Goal: Task Accomplishment & Management: Manage account settings

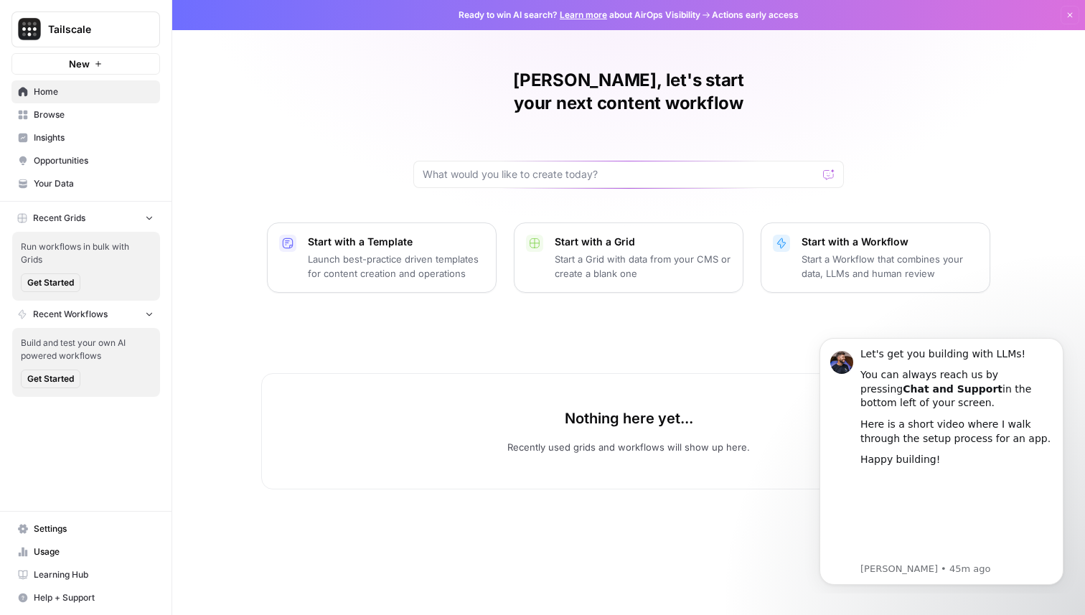
click at [100, 114] on span "Browse" at bounding box center [94, 114] width 120 height 13
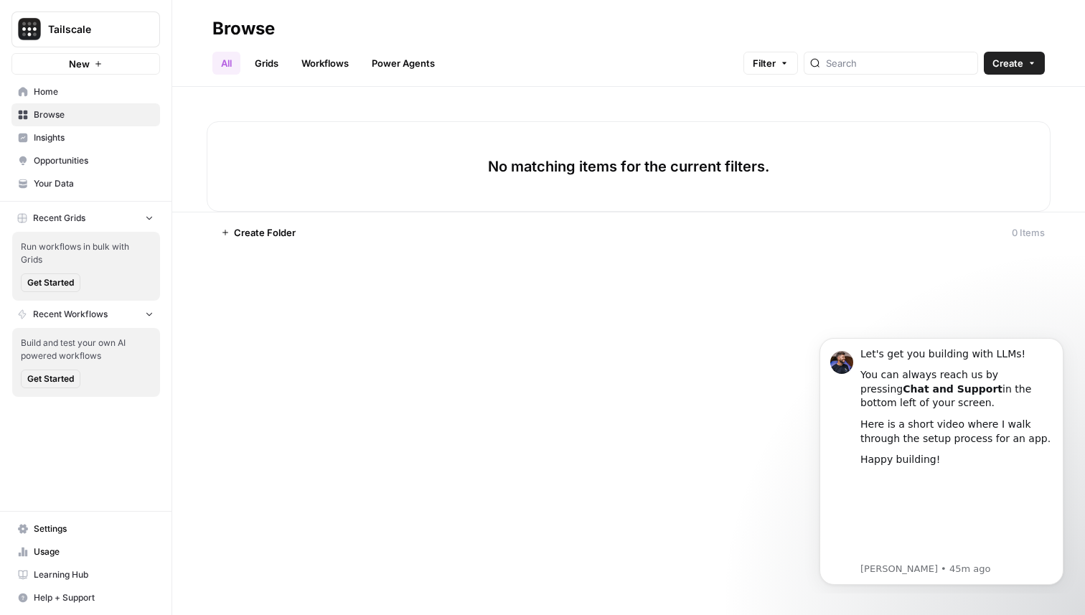
click at [99, 133] on span "Insights" at bounding box center [94, 137] width 120 height 13
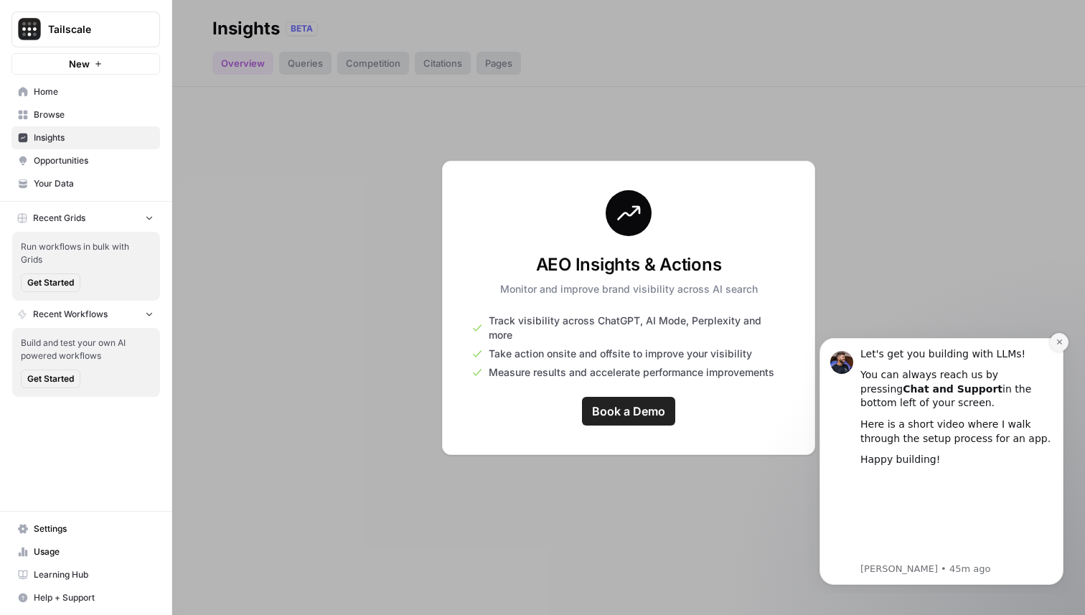
click at [1060, 344] on icon "Dismiss notification" at bounding box center [1059, 342] width 8 height 8
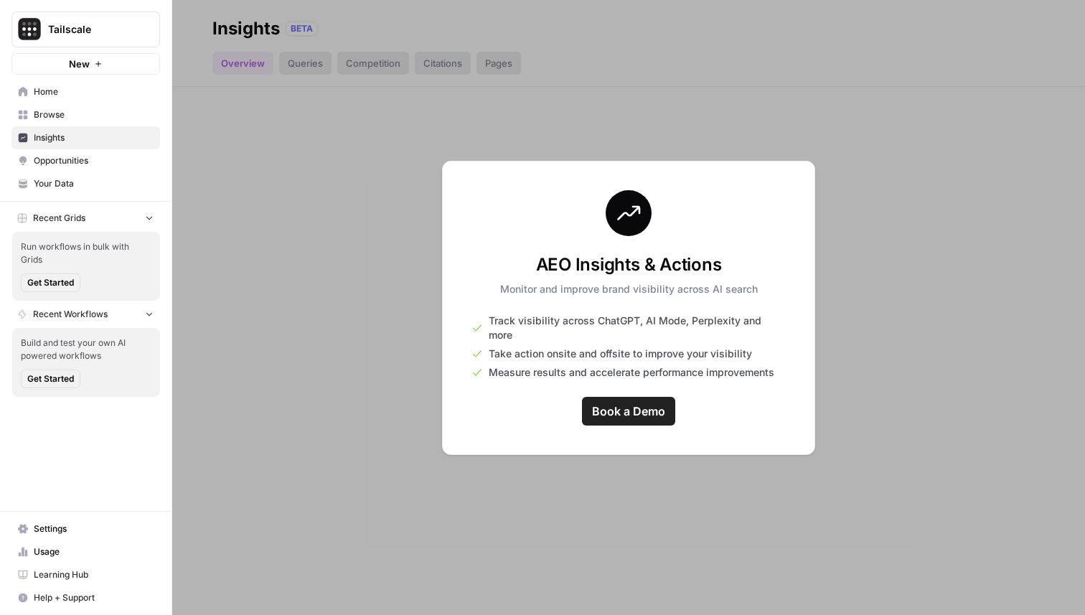
click at [989, 341] on div at bounding box center [628, 307] width 912 height 615
click at [107, 157] on span "Opportunities" at bounding box center [94, 160] width 120 height 13
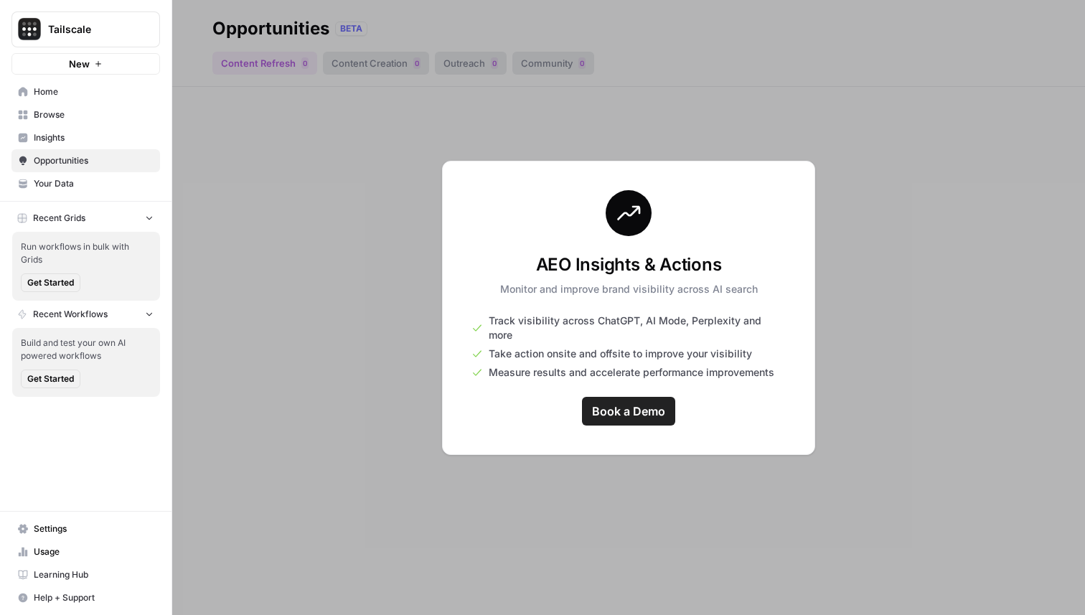
click at [76, 129] on link "Insights" at bounding box center [85, 137] width 148 height 23
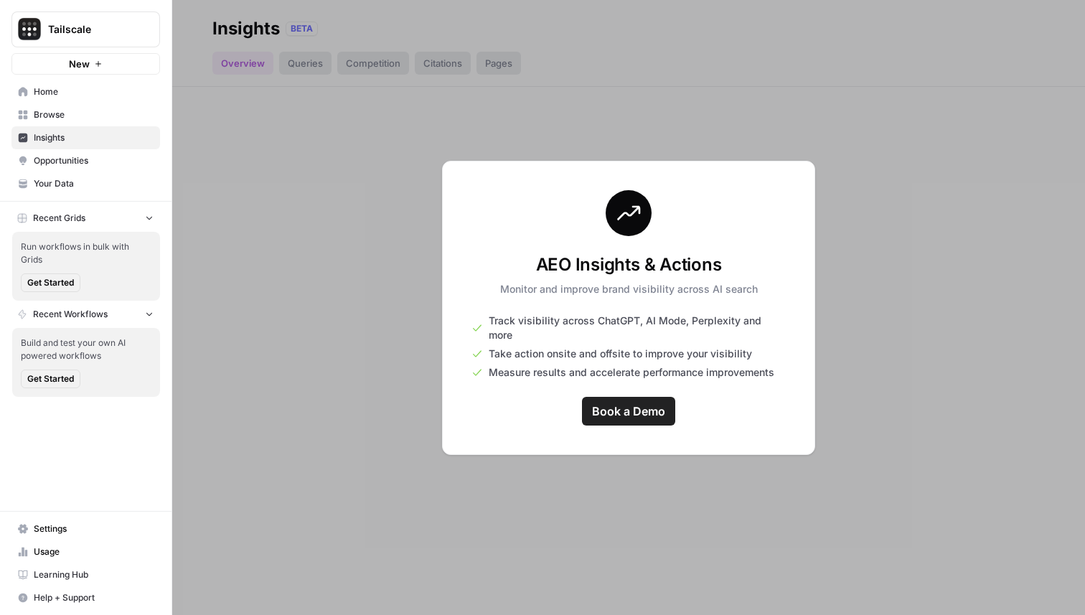
click at [78, 107] on link "Browse" at bounding box center [85, 114] width 148 height 23
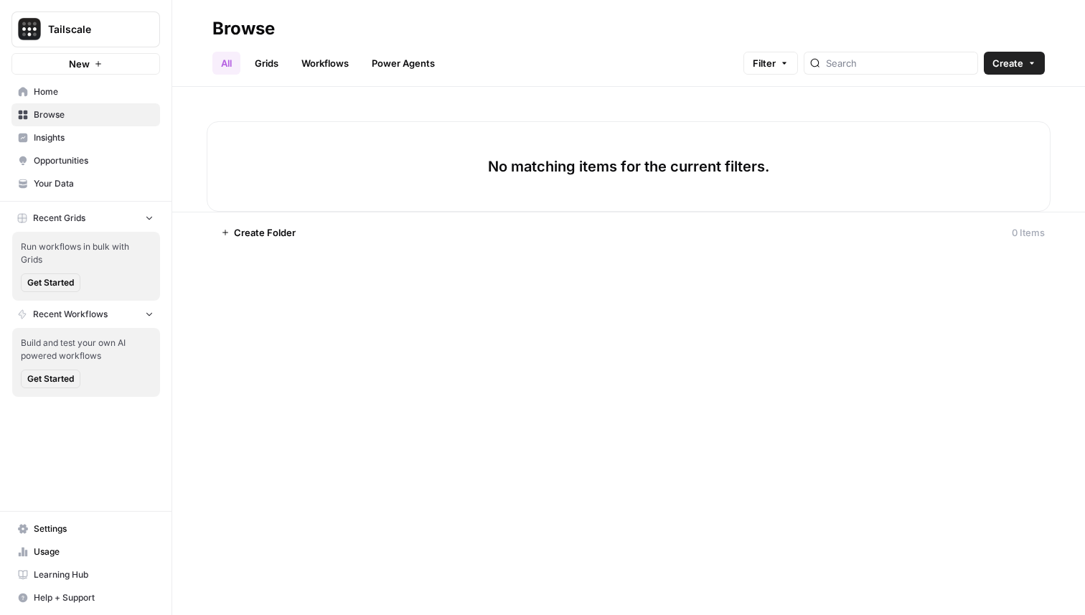
click at [79, 90] on span "Home" at bounding box center [94, 91] width 120 height 13
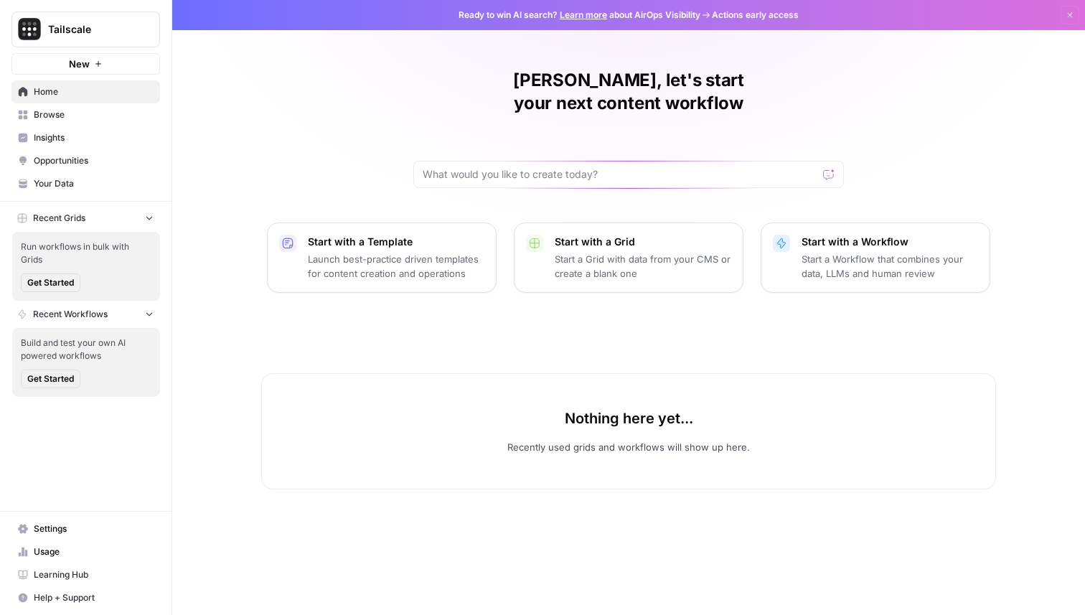
click at [82, 111] on span "Browse" at bounding box center [94, 114] width 120 height 13
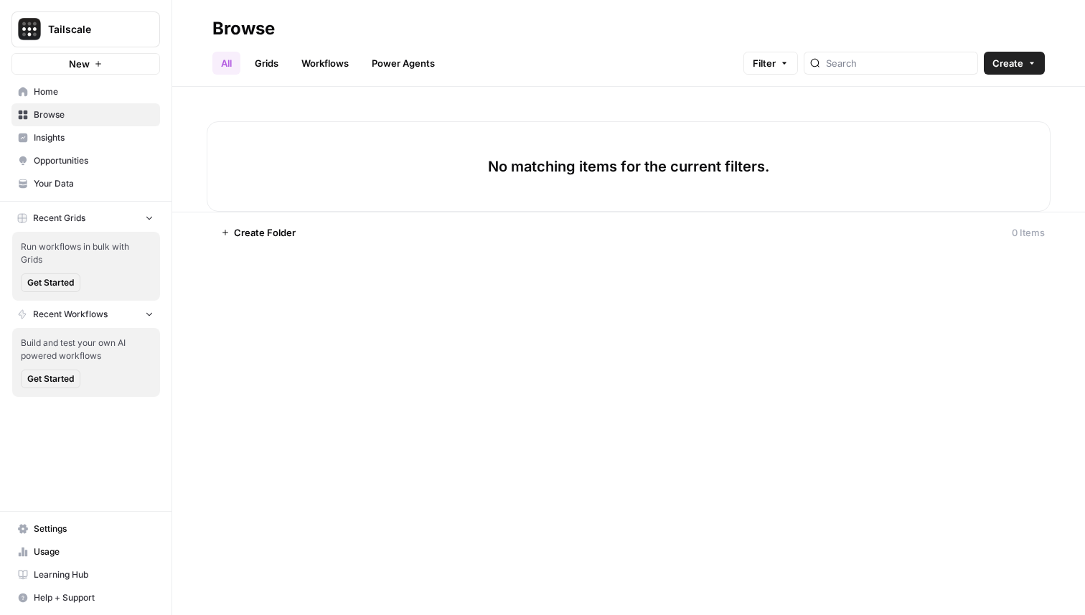
click at [84, 134] on span "Insights" at bounding box center [94, 137] width 120 height 13
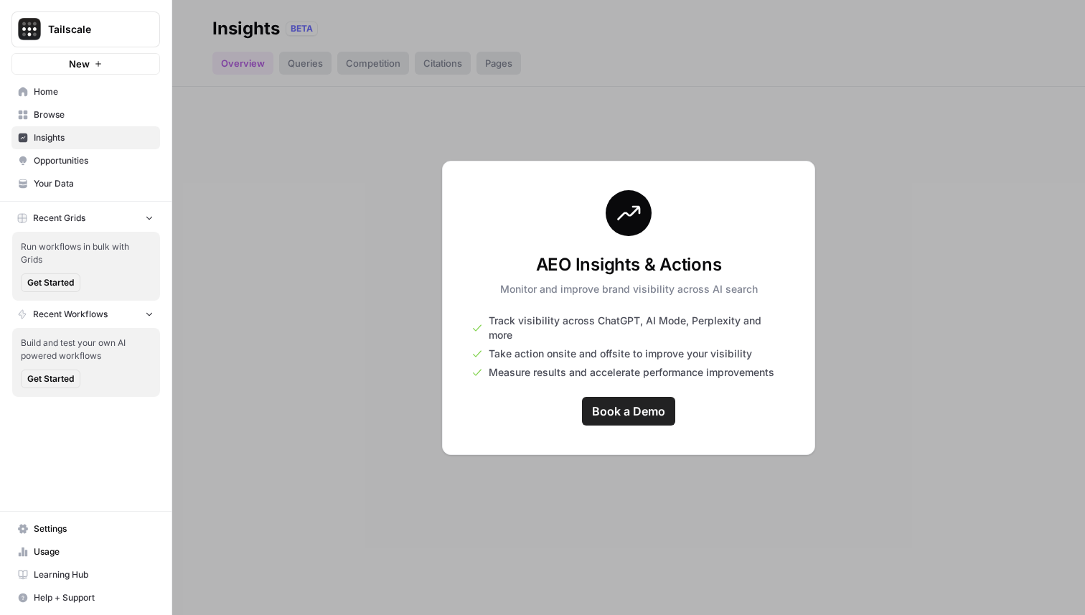
click at [94, 165] on span "Opportunities" at bounding box center [94, 160] width 120 height 13
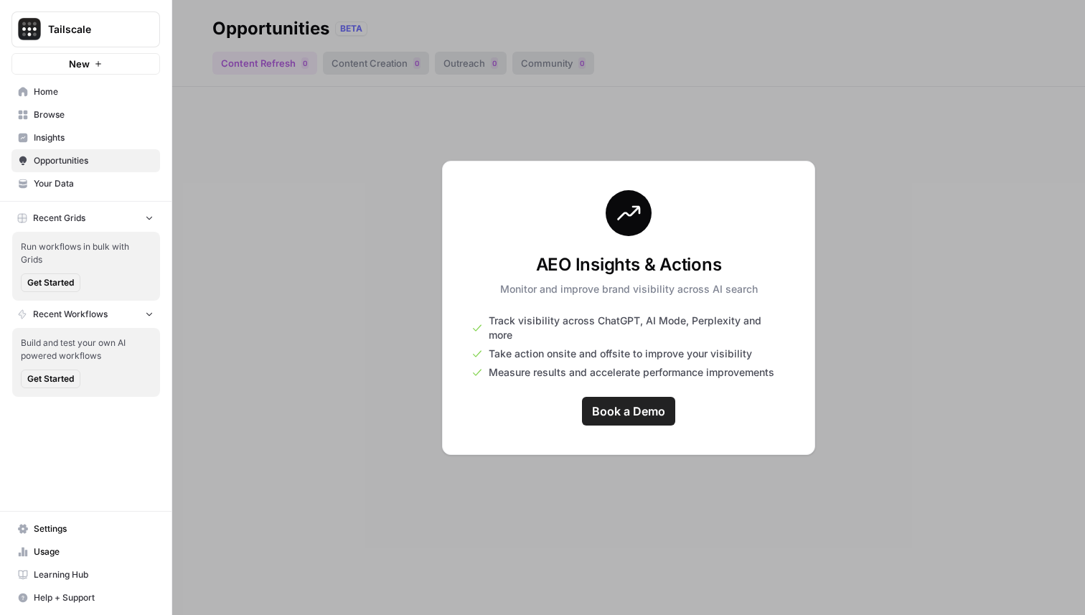
click at [92, 114] on span "Browse" at bounding box center [94, 114] width 120 height 13
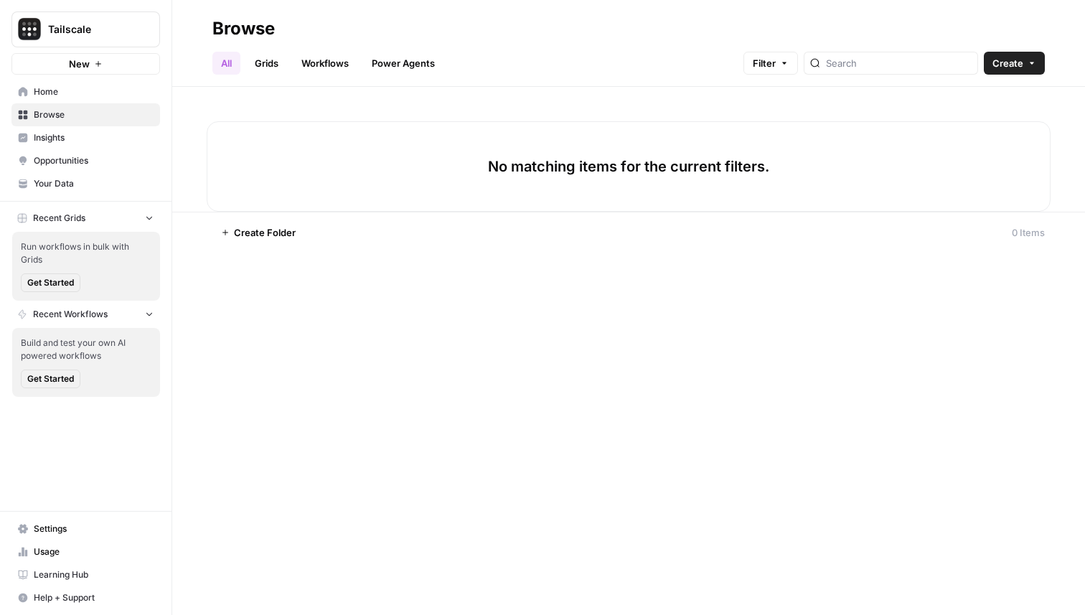
click at [270, 64] on link "Grids" at bounding box center [266, 63] width 41 height 23
click at [133, 33] on span "Tailscale" at bounding box center [91, 29] width 87 height 14
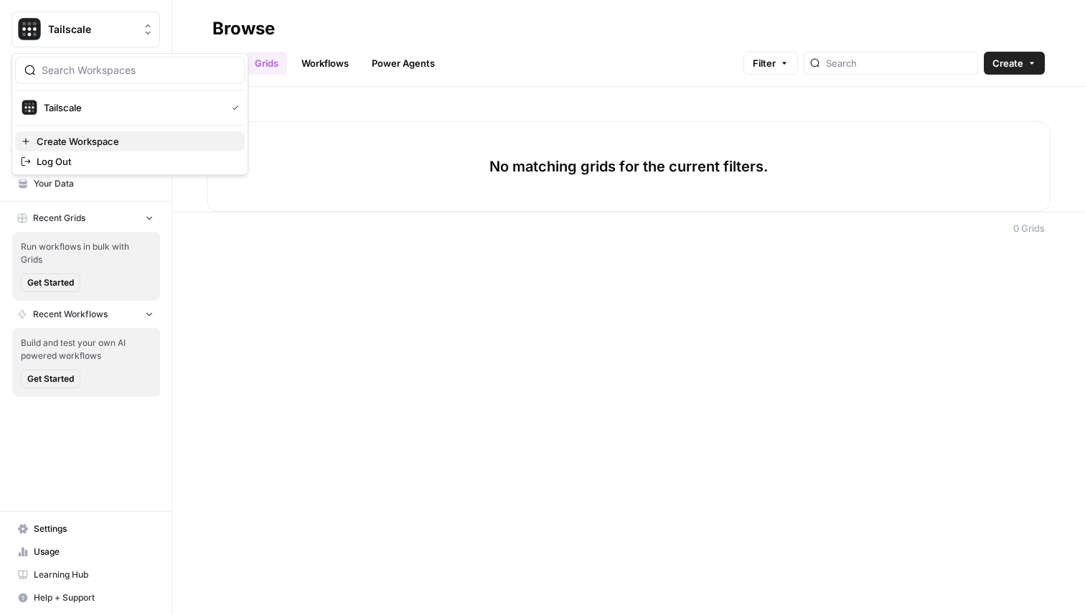
click at [154, 148] on button "Create Workspace" at bounding box center [130, 141] width 230 height 20
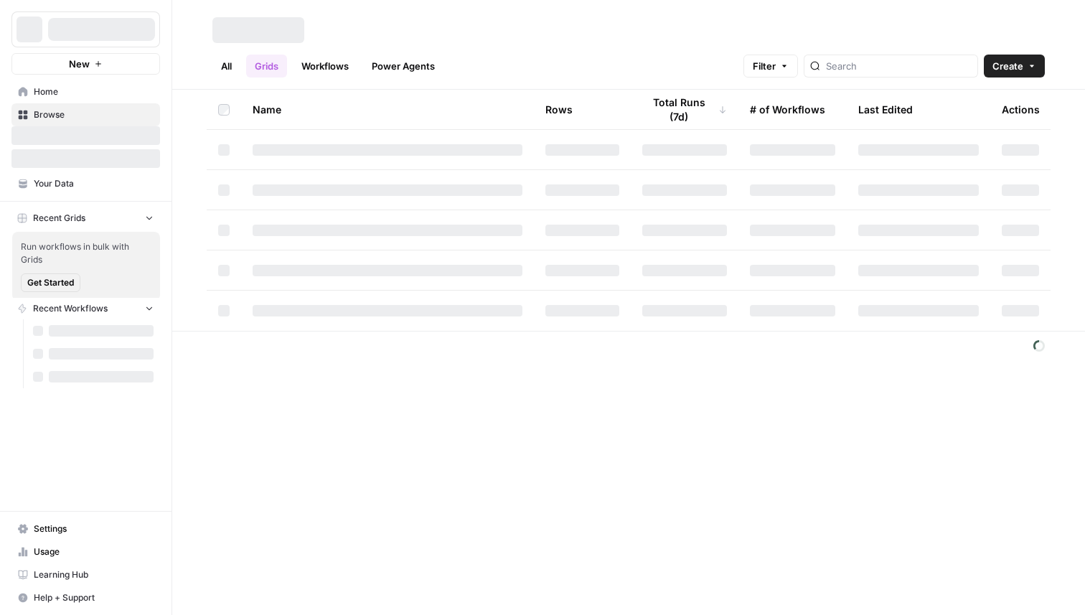
click at [133, 25] on div at bounding box center [101, 29] width 107 height 23
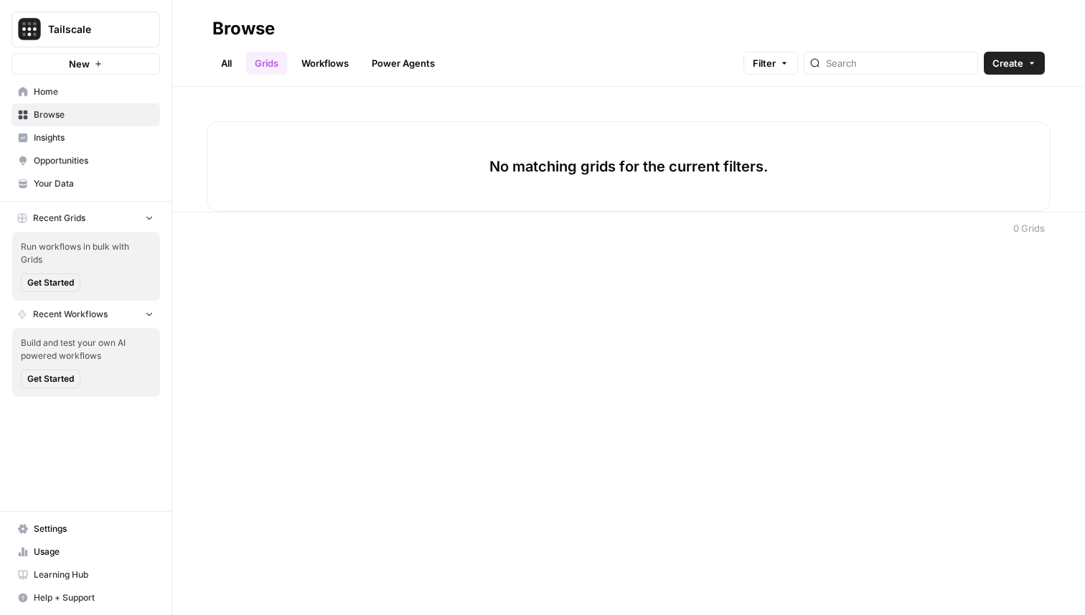
click at [133, 25] on span "Tailscale" at bounding box center [91, 29] width 87 height 14
click at [334, 70] on link "Workflows" at bounding box center [325, 63] width 65 height 23
click at [393, 64] on link "Power Agents" at bounding box center [403, 63] width 80 height 23
click at [337, 64] on link "Workflows" at bounding box center [325, 63] width 65 height 23
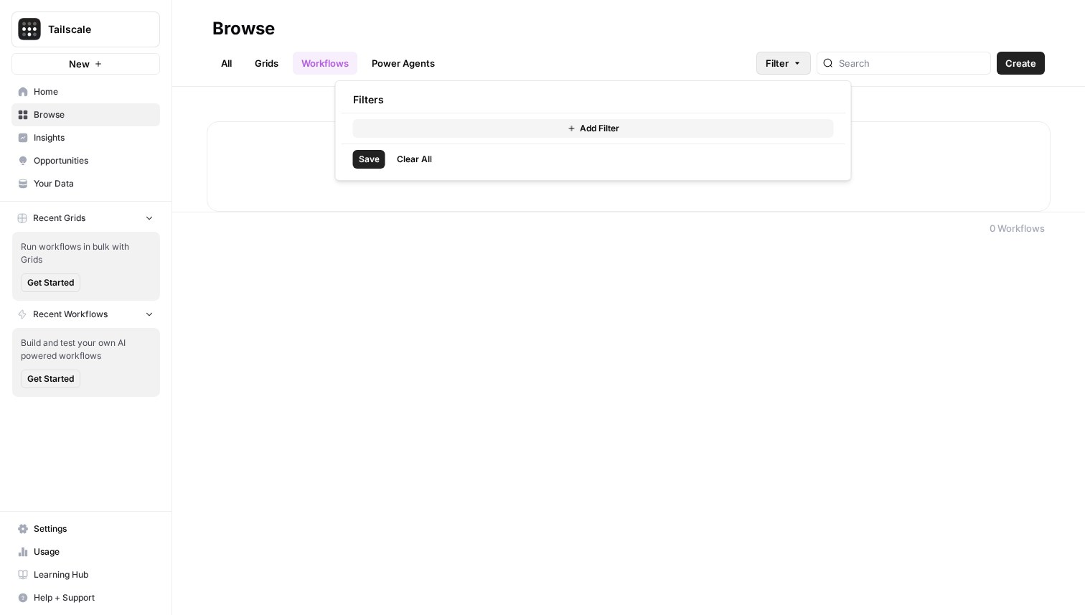
click at [788, 68] on span "Filter" at bounding box center [776, 63] width 23 height 14
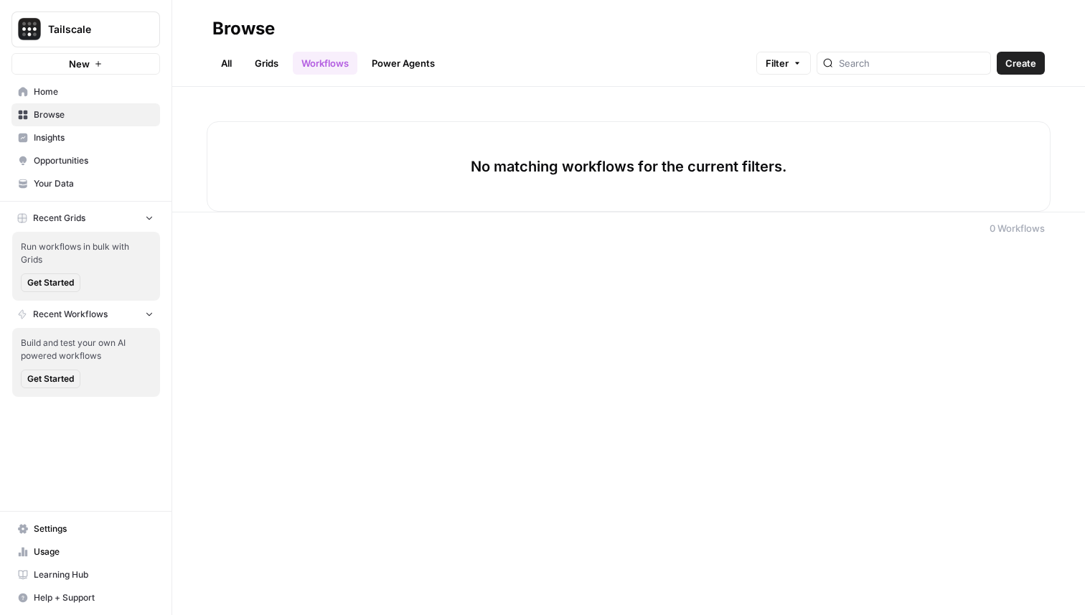
click at [788, 68] on span "Filter" at bounding box center [776, 63] width 23 height 14
click at [728, 50] on div "All Grids Workflows Power Agents Filter Create" at bounding box center [628, 57] width 832 height 34
click at [263, 64] on link "Grids" at bounding box center [266, 63] width 41 height 23
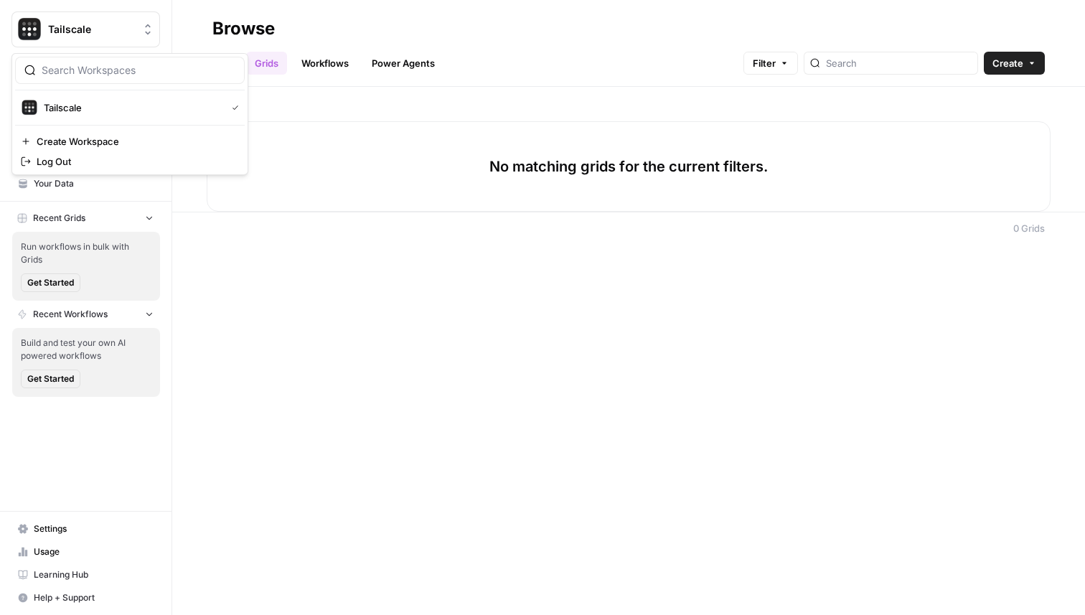
click at [95, 34] on span "Tailscale" at bounding box center [91, 29] width 87 height 14
click at [129, 37] on button "Tailscale" at bounding box center [85, 29] width 148 height 36
click at [133, 22] on span "Tailscale" at bounding box center [91, 29] width 87 height 14
click at [124, 70] on button "New" at bounding box center [85, 64] width 148 height 22
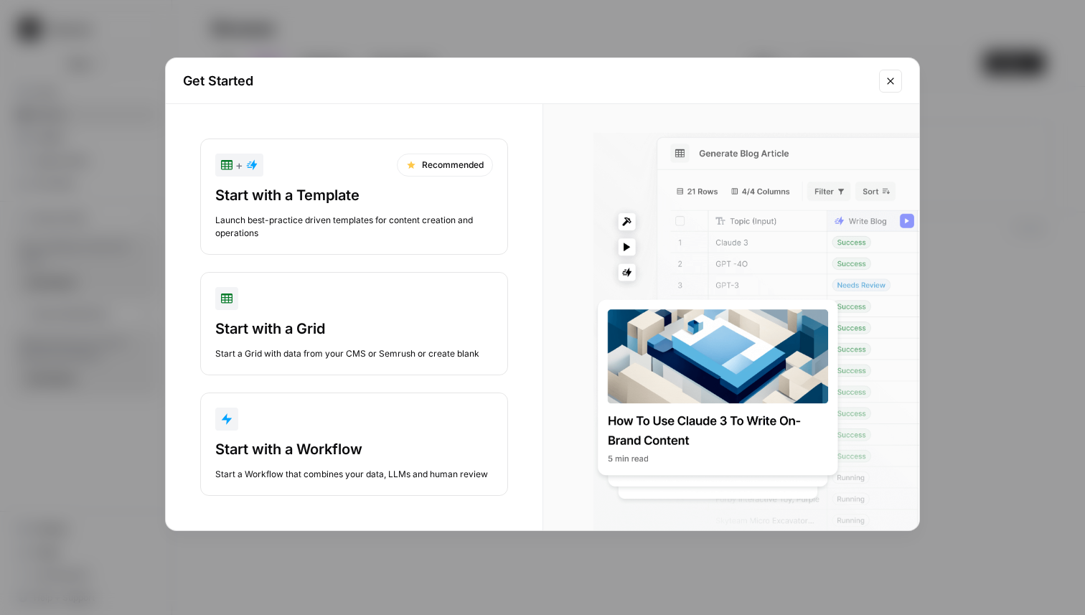
click at [363, 32] on div "Get Started + Recommended Start with a Template Launch best-practice driven tem…" at bounding box center [542, 307] width 1085 height 615
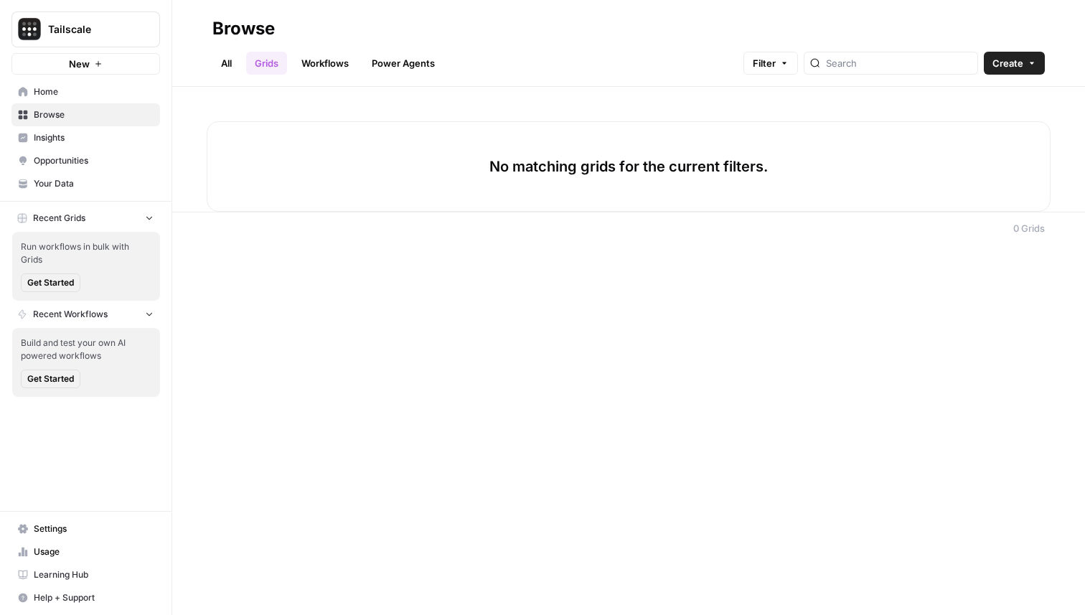
click at [146, 219] on icon "button" at bounding box center [149, 217] width 10 height 10
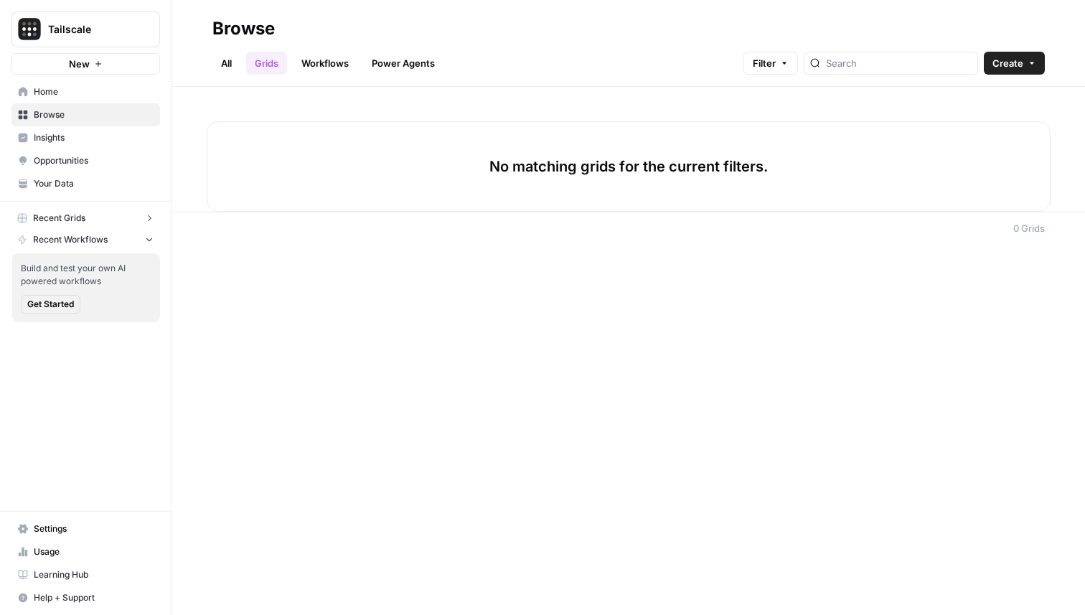
click at [146, 219] on icon "button" at bounding box center [149, 218] width 10 height 10
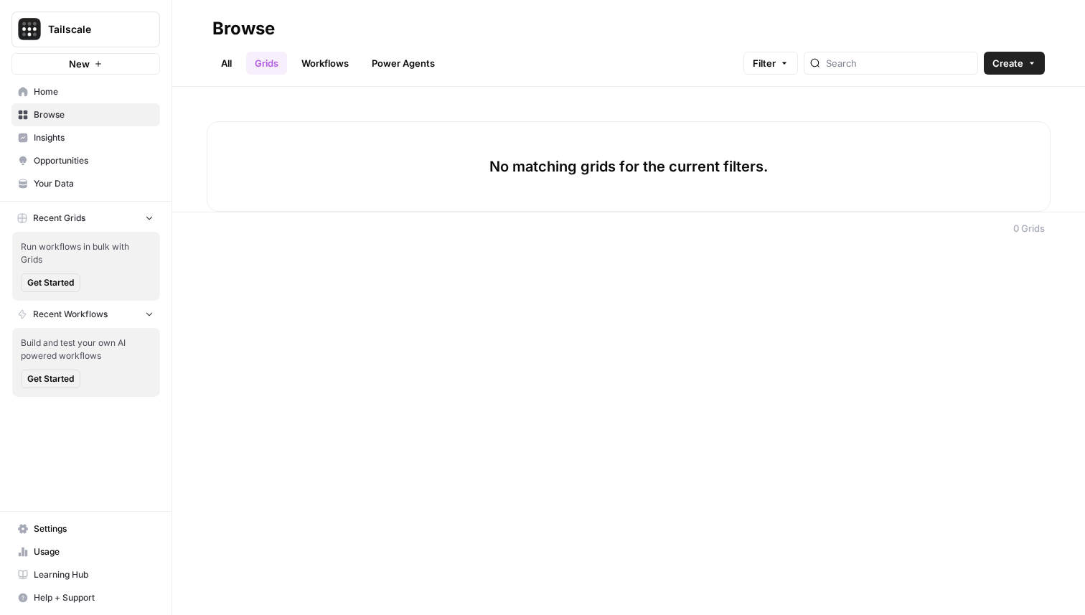
click at [239, 268] on div "Browse All Grids Workflows Power Agents Filter Create No matching grids for the…" at bounding box center [628, 307] width 912 height 615
click at [503, 50] on div "All Grids Workflows Power Agents Filter Create" at bounding box center [628, 57] width 832 height 34
click at [138, 33] on div "Tailscale" at bounding box center [101, 29] width 107 height 14
click at [98, 184] on span "Your Data" at bounding box center [94, 183] width 120 height 13
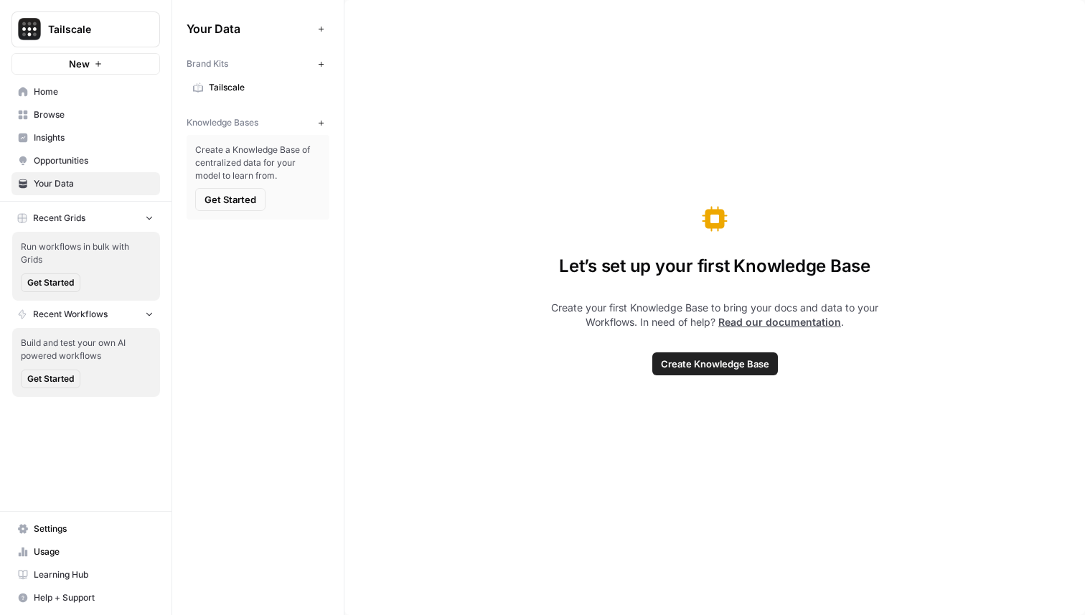
click at [95, 98] on link "Home" at bounding box center [85, 91] width 148 height 23
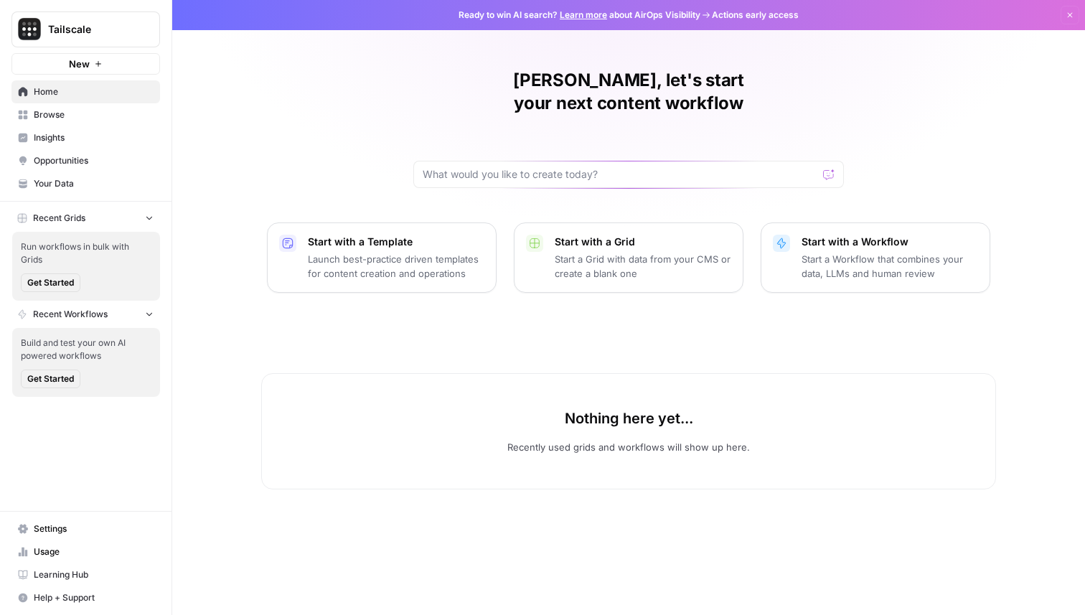
click at [146, 217] on icon "button" at bounding box center [149, 217] width 10 height 10
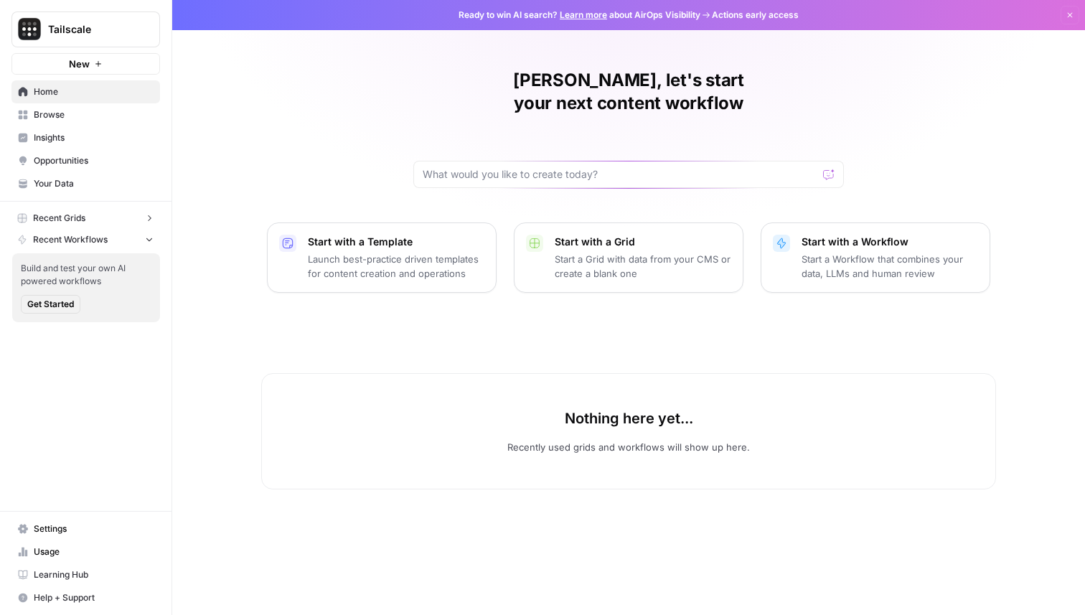
click at [146, 237] on icon "button" at bounding box center [149, 239] width 10 height 10
click at [151, 235] on icon "button" at bounding box center [149, 240] width 10 height 10
click at [148, 214] on icon "button" at bounding box center [149, 218] width 10 height 10
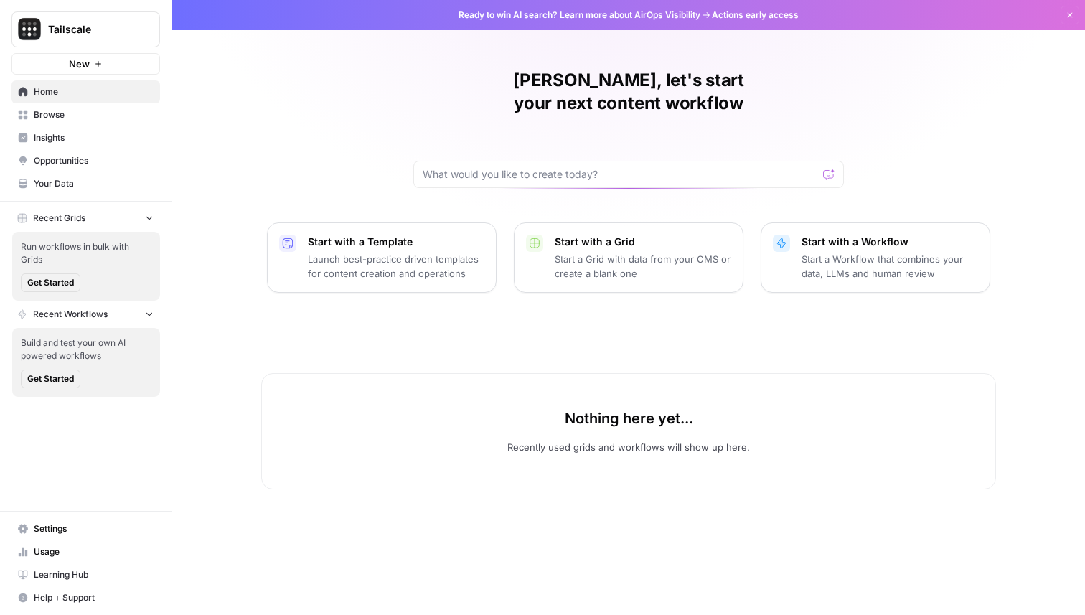
click at [223, 161] on div "Tony, let's start your next content workflow Start with a Template Launch best-…" at bounding box center [628, 307] width 912 height 615
click at [138, 219] on button "Recent Grids" at bounding box center [85, 218] width 148 height 22
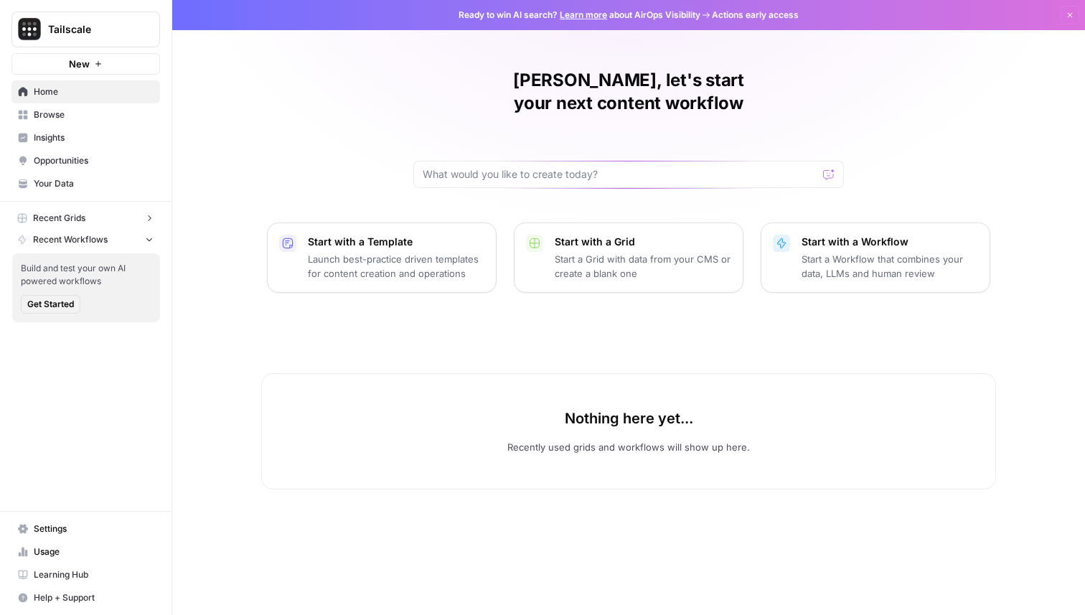
click at [141, 236] on button "Recent Workflows" at bounding box center [85, 240] width 148 height 22
click at [356, 128] on div "Tony, let's start your next content workflow Start with a Template Launch best-…" at bounding box center [628, 307] width 912 height 615
click at [452, 88] on h1 "Tony, let's start your next content workflow" at bounding box center [628, 92] width 430 height 46
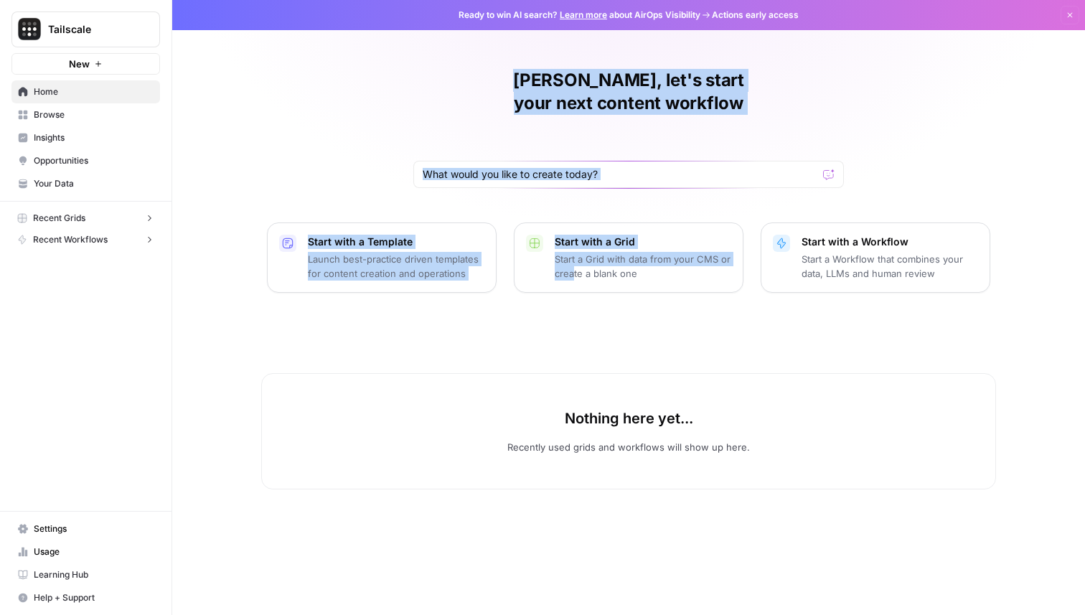
drag, startPoint x: 451, startPoint y: 81, endPoint x: 570, endPoint y: 250, distance: 206.6
click at [573, 250] on div "Tony, let's start your next content workflow Start with a Template Launch best-…" at bounding box center [628, 307] width 912 height 615
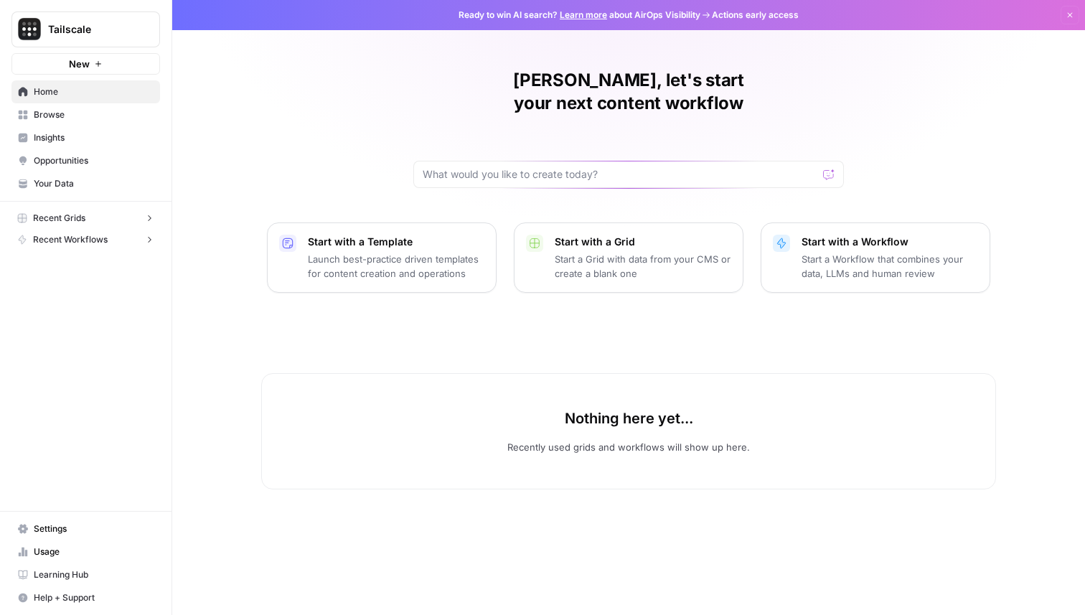
click at [669, 339] on div "Nothing here yet... Recently used grids and workflows will show up here." at bounding box center [628, 414] width 735 height 151
click at [133, 32] on span "Tailscale" at bounding box center [91, 29] width 87 height 14
click at [332, 123] on div "Tony, let's start your next content workflow Start with a Template Launch best-…" at bounding box center [628, 307] width 912 height 615
click at [139, 36] on div "Tailscale" at bounding box center [101, 29] width 107 height 14
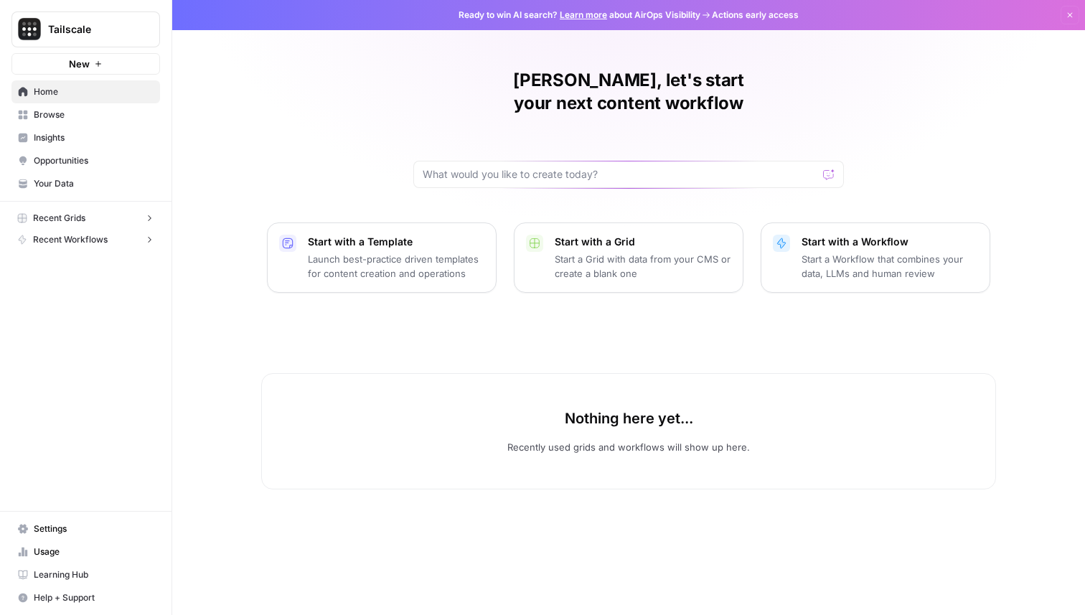
click at [286, 55] on div "Tony, let's start your next content workflow Start with a Template Launch best-…" at bounding box center [628, 307] width 912 height 615
click at [108, 113] on span "Browse" at bounding box center [94, 114] width 120 height 13
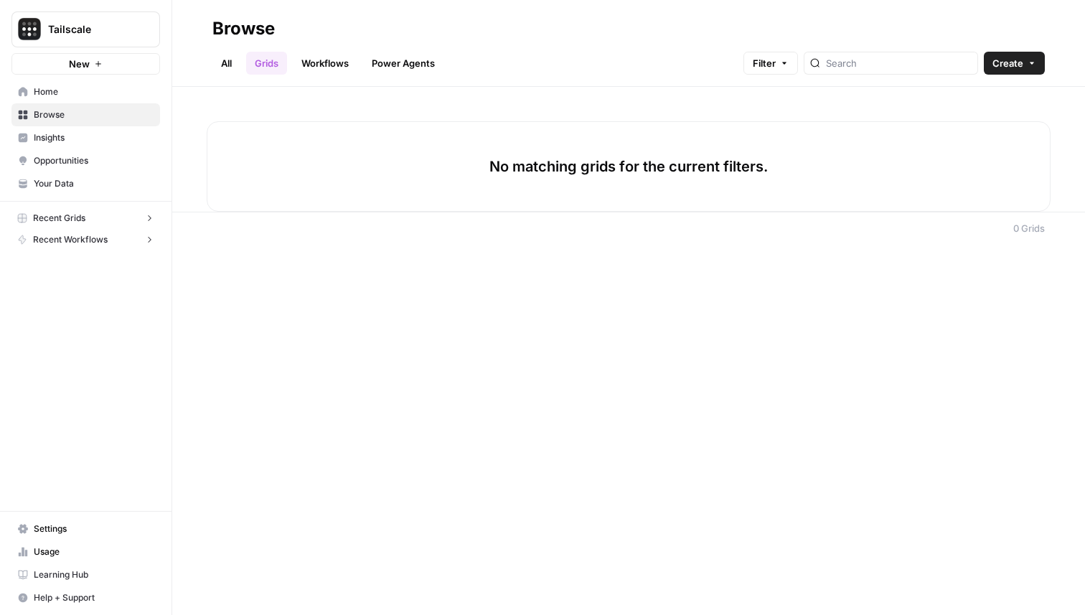
click at [128, 35] on span "Tailscale" at bounding box center [91, 29] width 87 height 14
click at [287, 109] on div "No matching grids for the current filters." at bounding box center [628, 149] width 912 height 125
click at [115, 65] on button "New" at bounding box center [85, 64] width 148 height 22
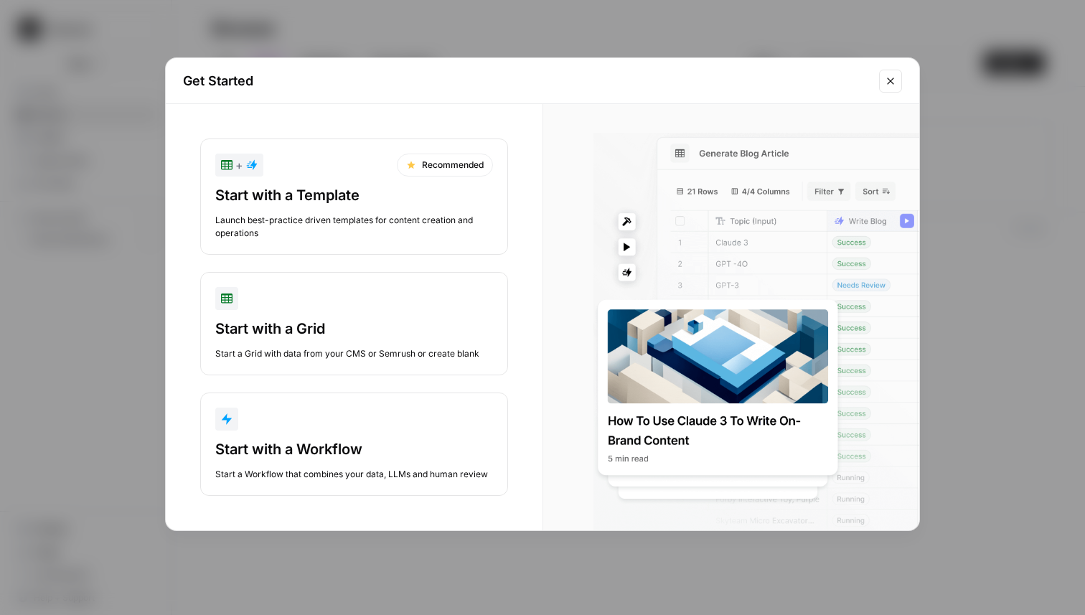
click at [902, 85] on div "Get Started" at bounding box center [542, 81] width 753 height 46
click at [895, 85] on icon "Close modal" at bounding box center [890, 80] width 11 height 11
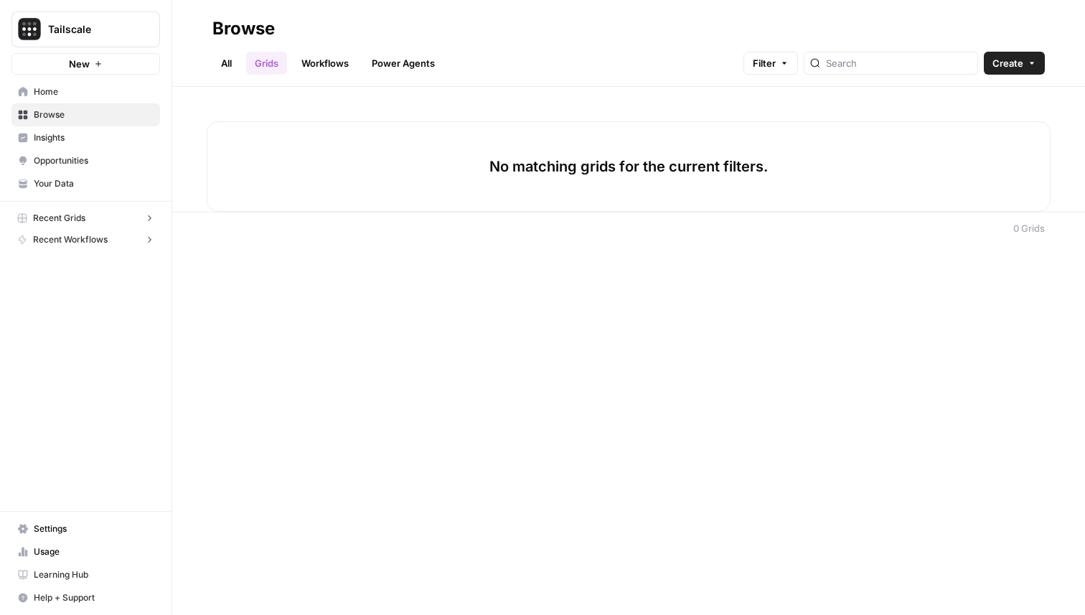
click at [829, 103] on div "No matching grids for the current filters." at bounding box center [628, 149] width 912 height 125
click at [95, 146] on link "Insights" at bounding box center [85, 137] width 148 height 23
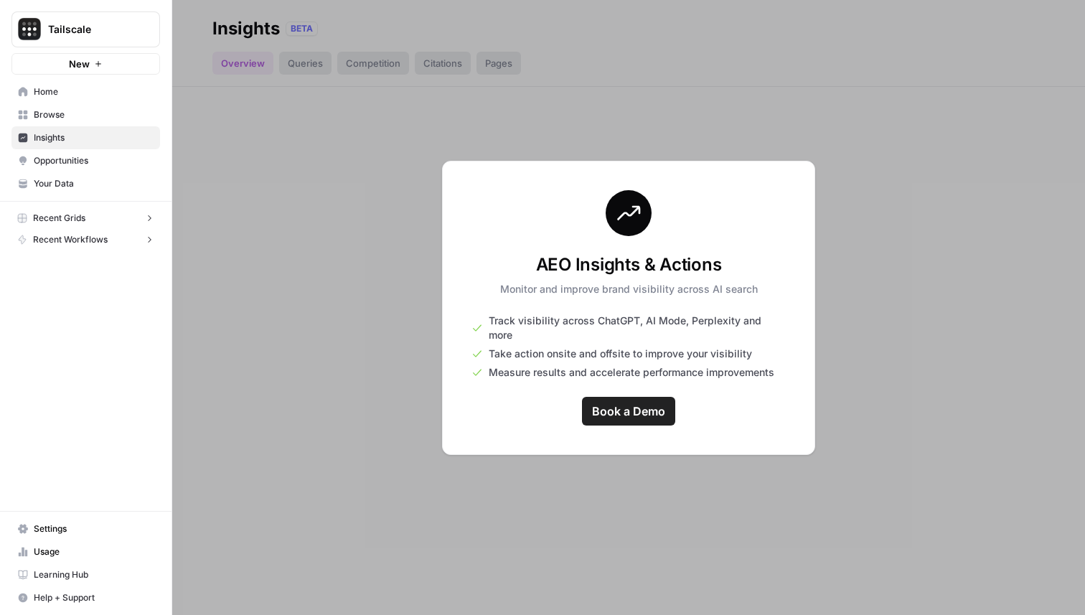
click at [51, 164] on span "Opportunities" at bounding box center [94, 160] width 120 height 13
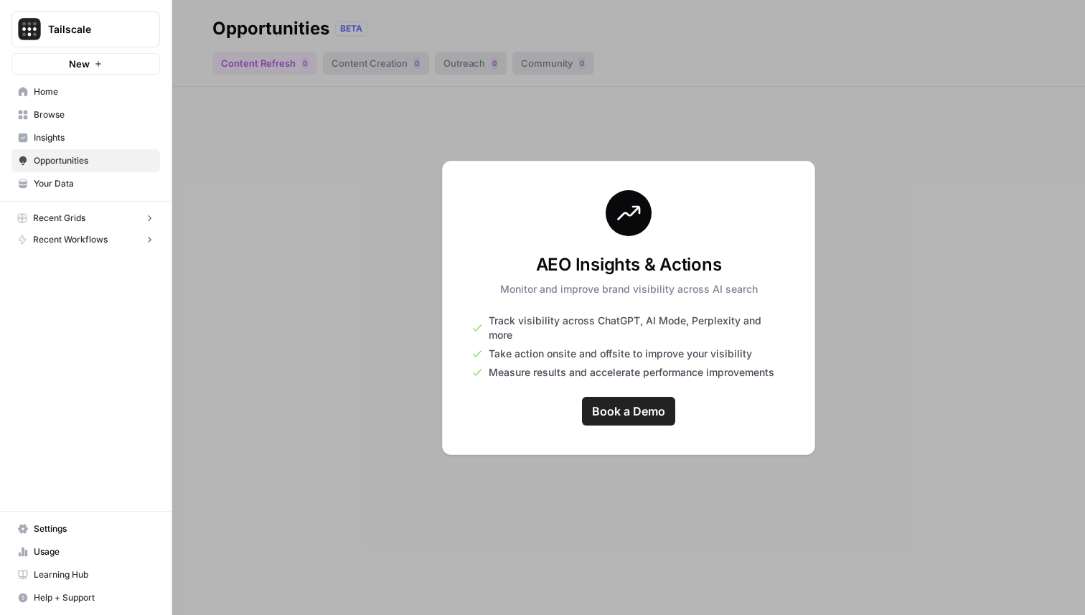
click at [53, 181] on span "Your Data" at bounding box center [94, 183] width 120 height 13
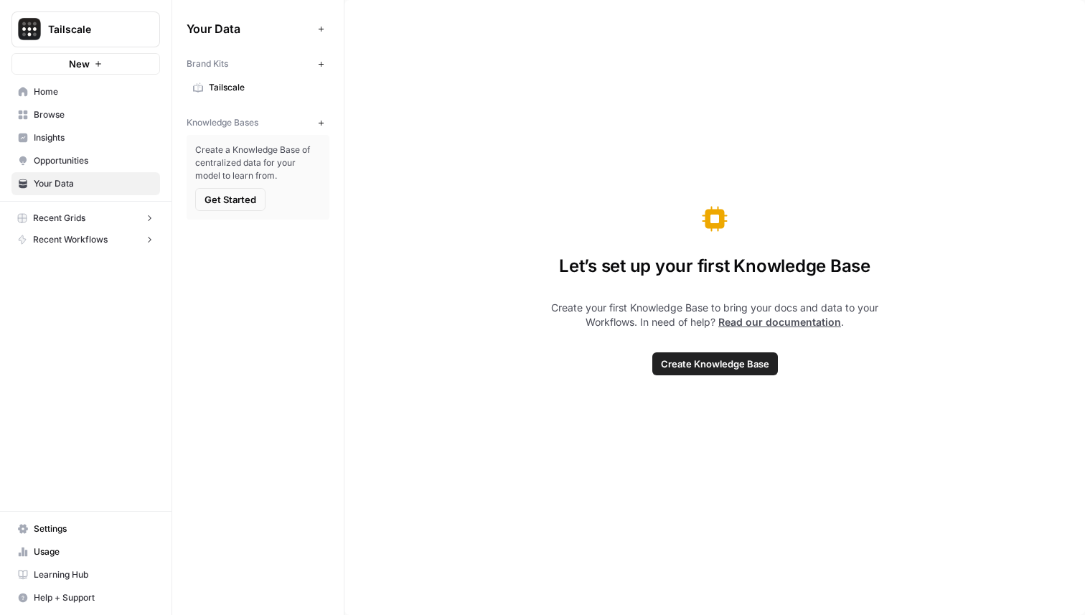
click at [57, 217] on span "Recent Grids" at bounding box center [59, 218] width 52 height 13
click at [63, 219] on span "Recent Grids" at bounding box center [59, 218] width 52 height 13
click at [65, 237] on span "Recent Workflows" at bounding box center [70, 239] width 75 height 13
click at [65, 239] on span "Recent Workflows" at bounding box center [70, 239] width 75 height 13
click at [72, 158] on span "Opportunities" at bounding box center [94, 160] width 120 height 13
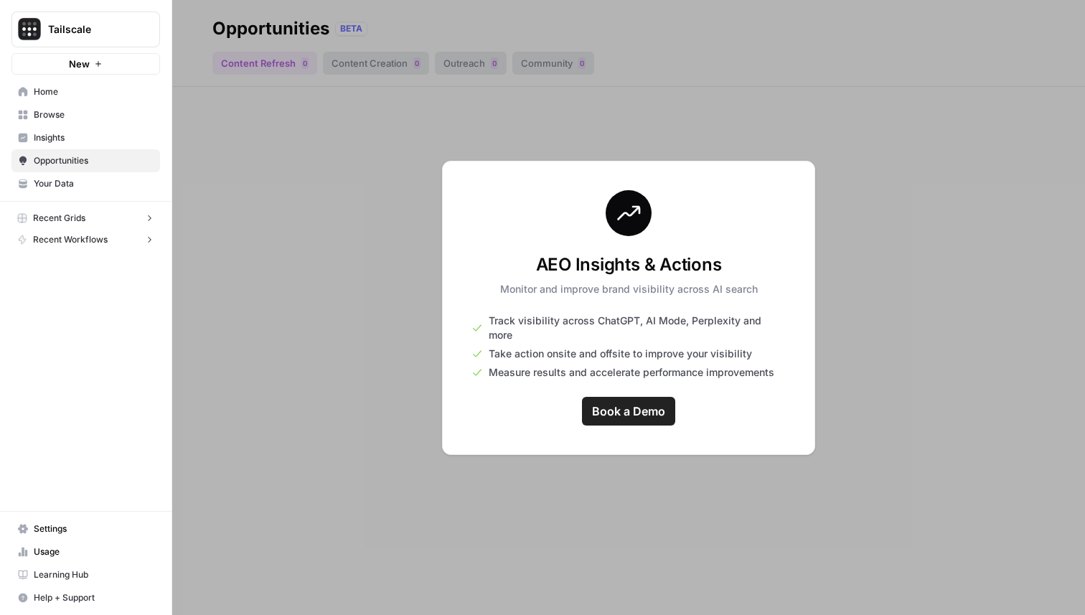
click at [72, 128] on link "Insights" at bounding box center [85, 137] width 148 height 23
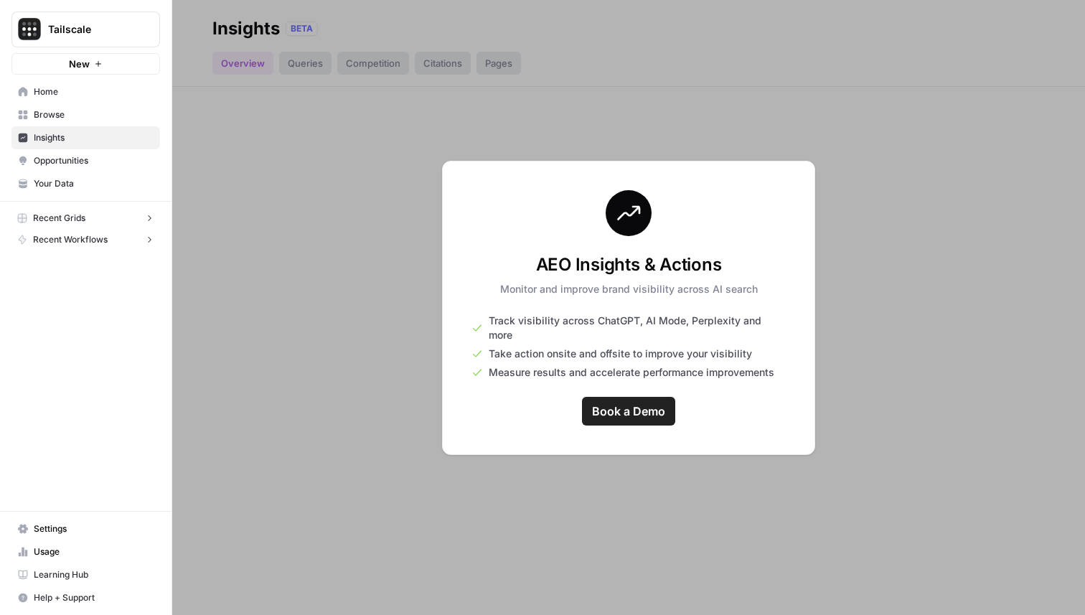
click at [70, 105] on link "Browse" at bounding box center [85, 114] width 148 height 23
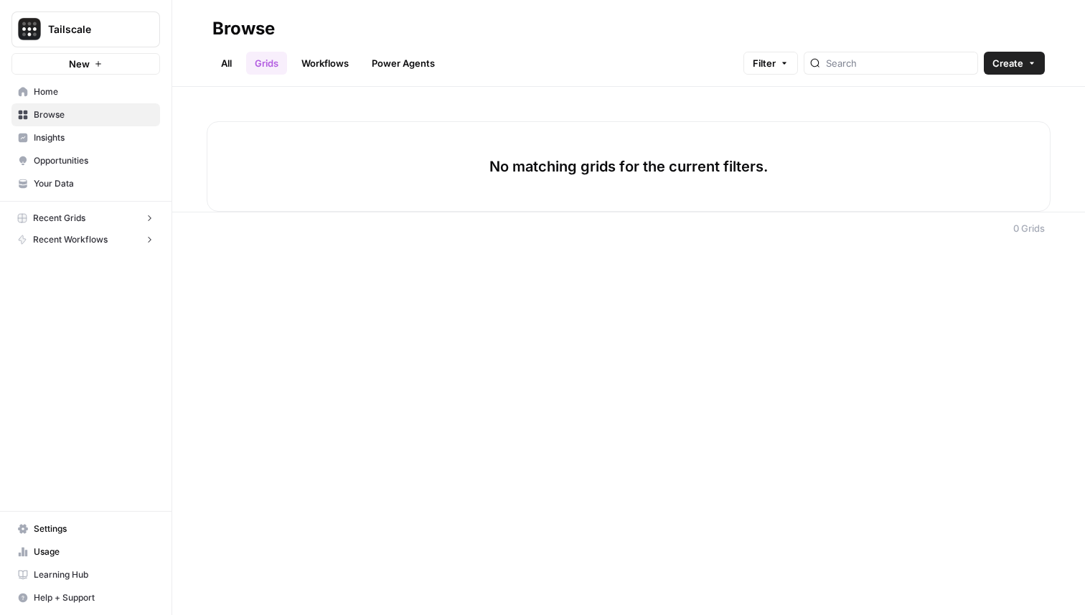
click at [70, 91] on span "Home" at bounding box center [94, 91] width 120 height 13
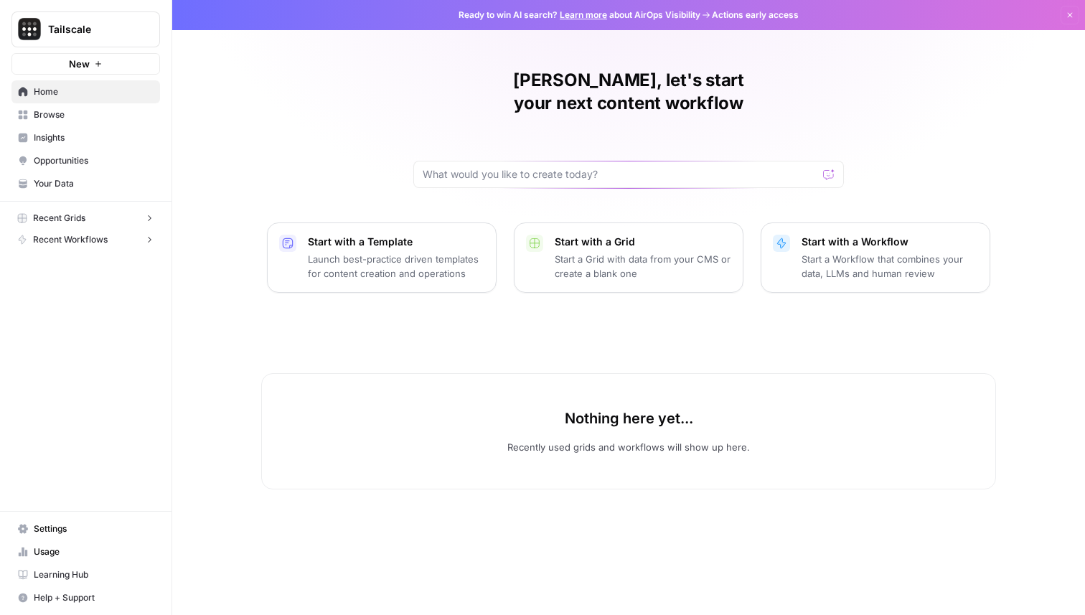
click at [84, 531] on span "Settings" at bounding box center [94, 528] width 120 height 13
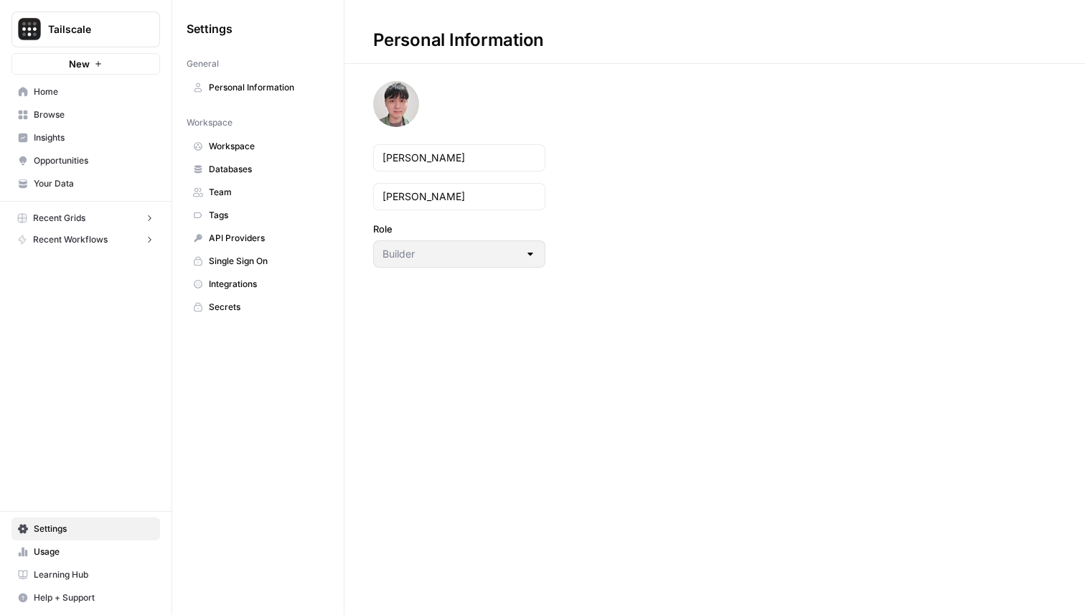
click at [252, 154] on link "Workspace" at bounding box center [258, 146] width 143 height 23
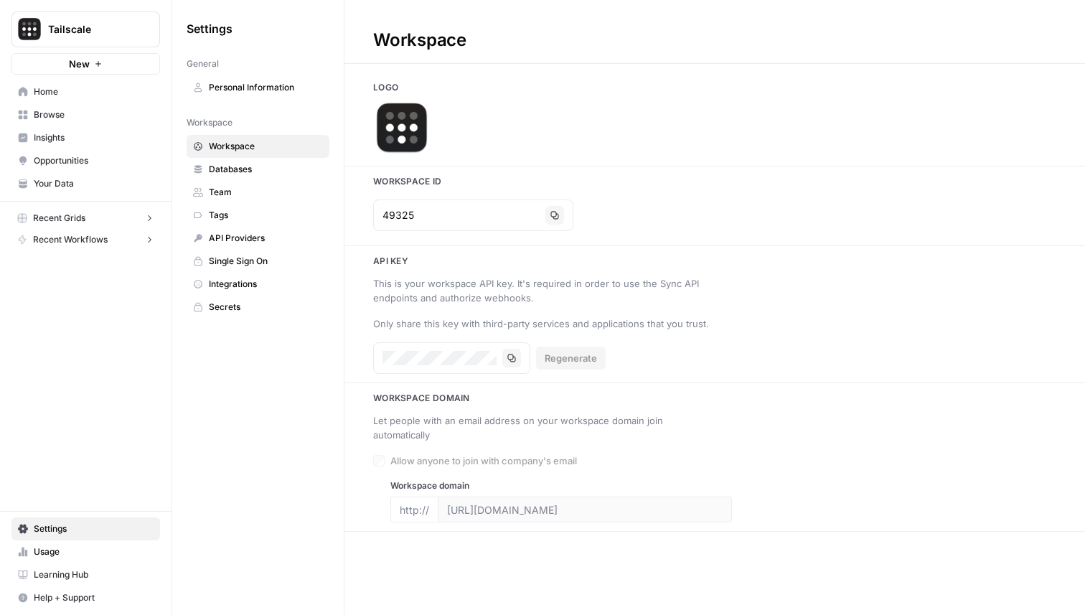
click at [249, 170] on span "Databases" at bounding box center [266, 169] width 114 height 13
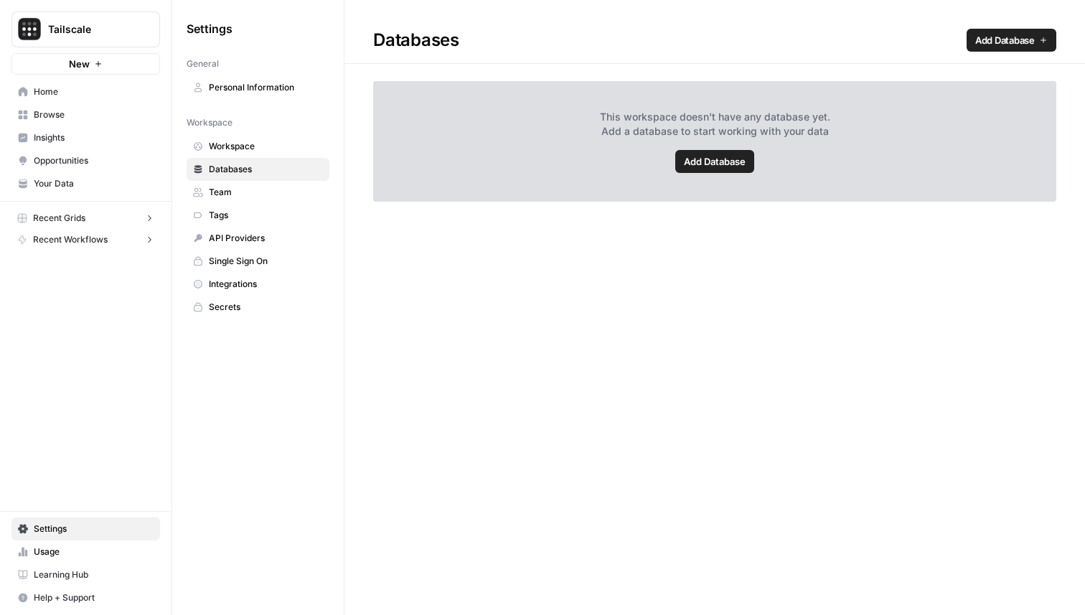
click at [245, 192] on span "Team" at bounding box center [266, 192] width 114 height 13
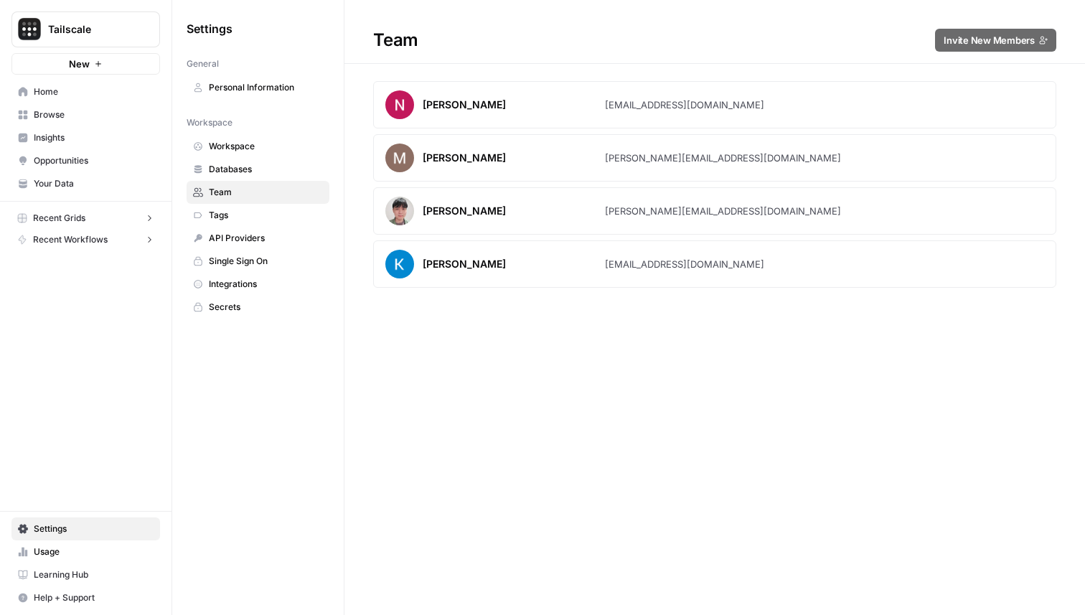
click at [245, 173] on span "Databases" at bounding box center [266, 169] width 114 height 13
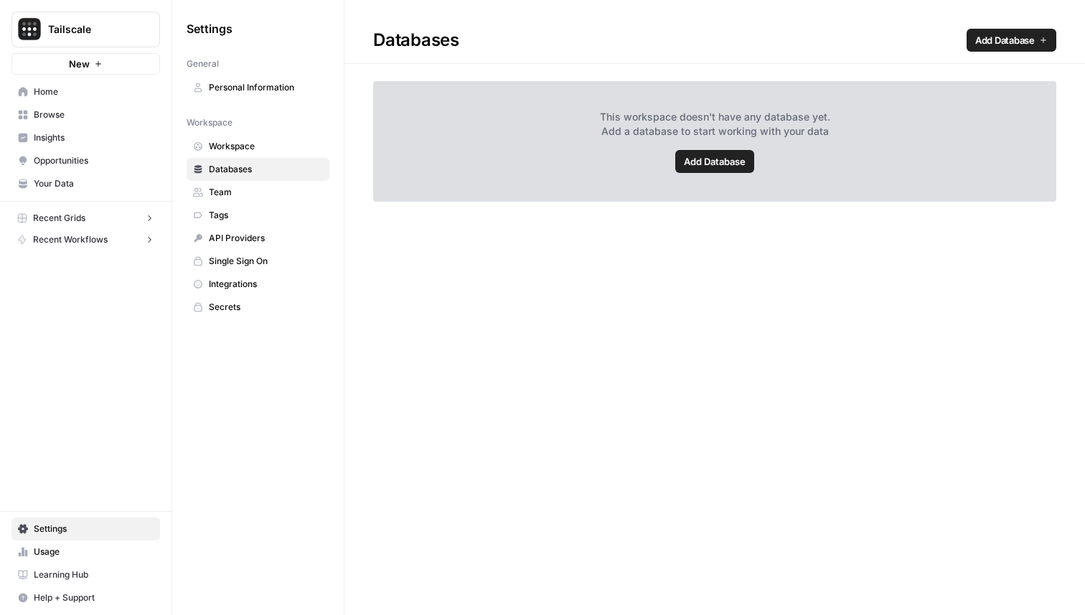
click at [245, 190] on span "Team" at bounding box center [266, 192] width 114 height 13
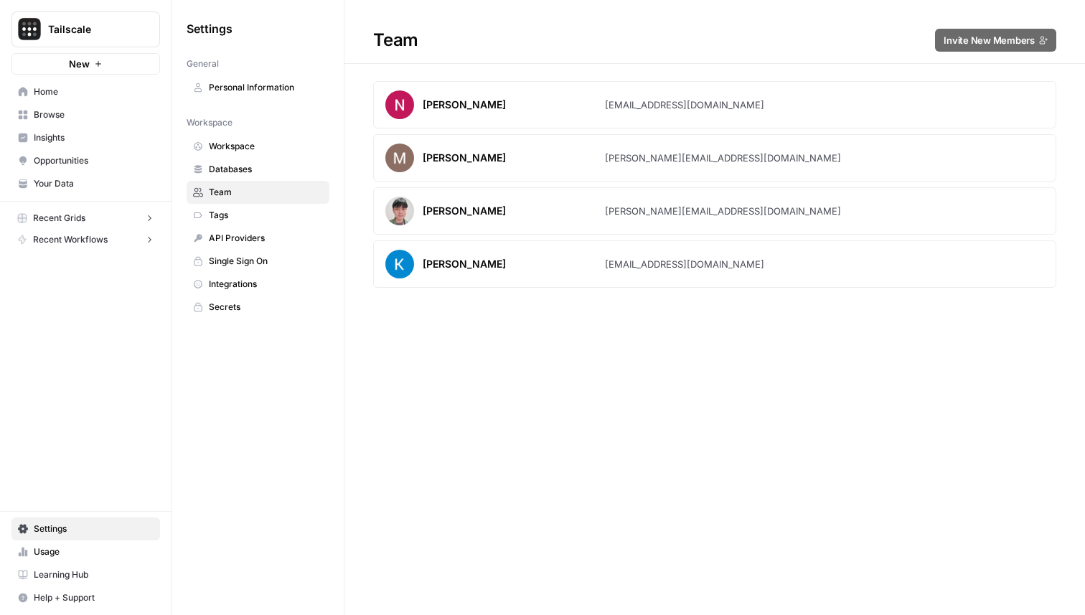
click at [243, 209] on span "Tags" at bounding box center [266, 215] width 114 height 13
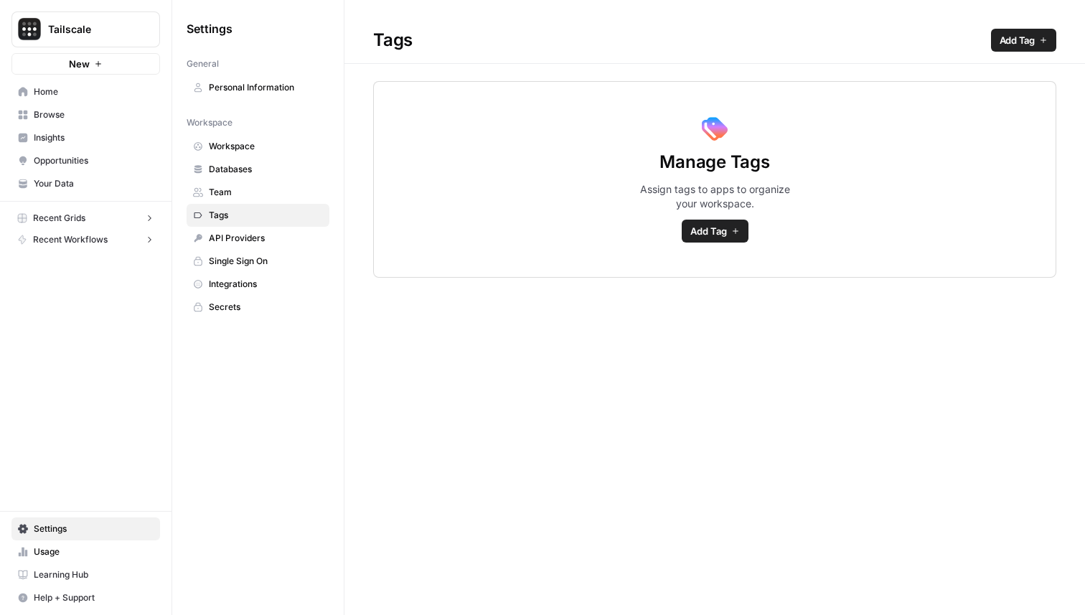
click at [243, 196] on span "Team" at bounding box center [266, 192] width 114 height 13
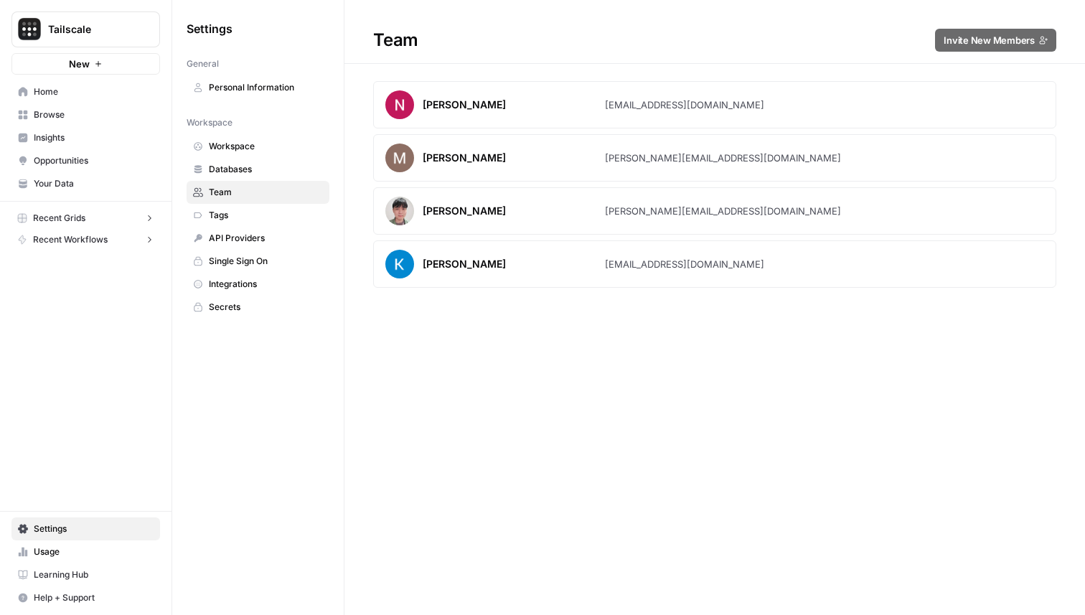
click at [218, 218] on span "Tags" at bounding box center [266, 215] width 114 height 13
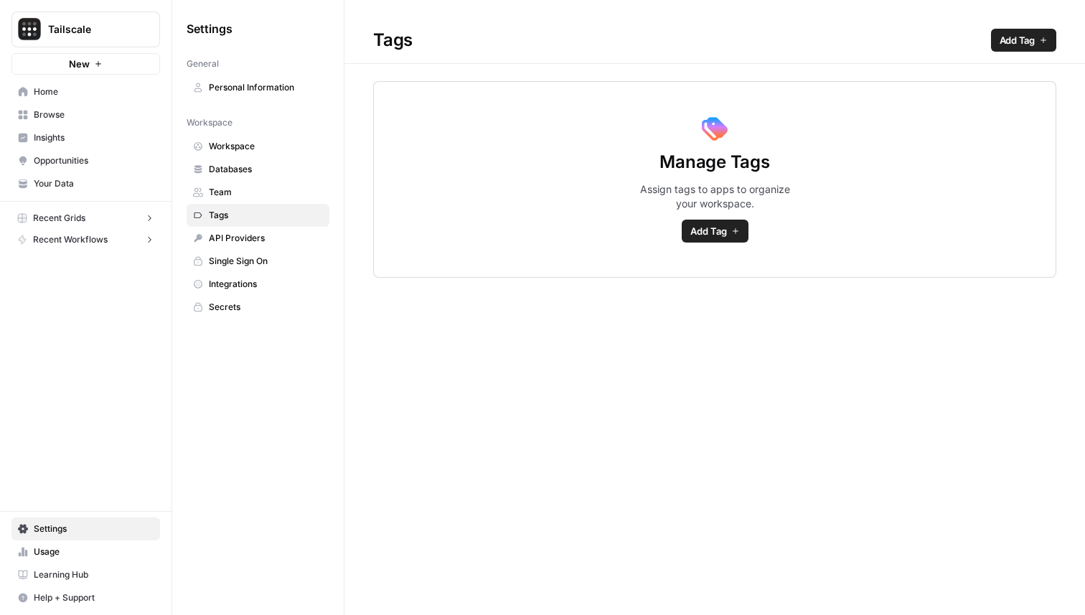
click at [242, 235] on span "API Providers" at bounding box center [266, 238] width 114 height 13
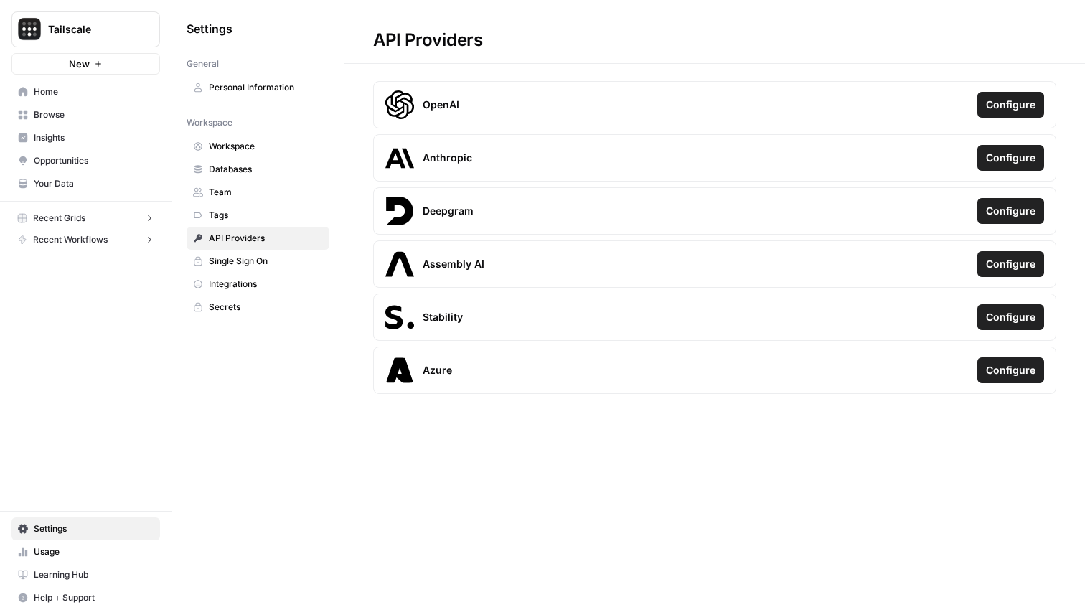
click at [242, 235] on span "API Providers" at bounding box center [266, 238] width 114 height 13
click at [359, 70] on div "API Providers OpenAI Configure Anthropic Configure Deepgram Configure Assembly …" at bounding box center [714, 200] width 740 height 400
